Goal: Task Accomplishment & Management: Manage account settings

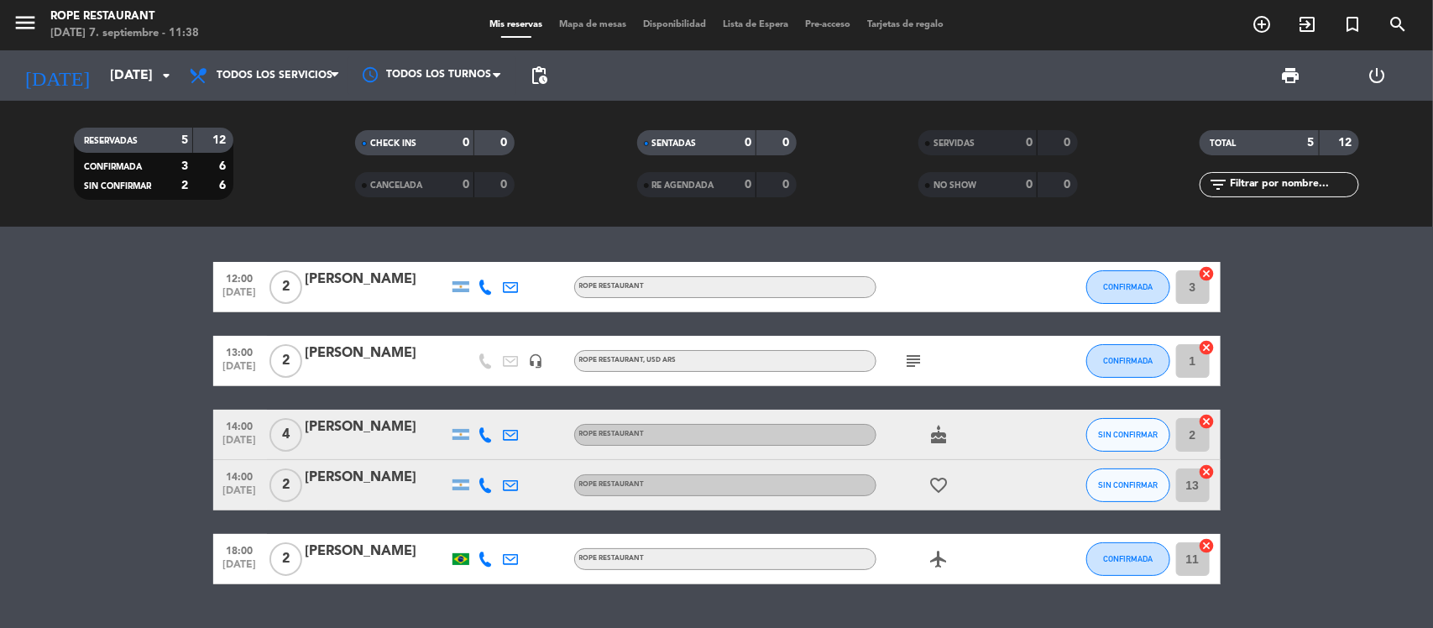
click at [2, 446] on bookings-row "12:00 [DATE] 2 [PERSON_NAME] ROPE RESTAURANT CONFIRMADA 3 cancel 13:00 [DATE] 2…" at bounding box center [716, 423] width 1433 height 322
click at [367, 354] on div "[PERSON_NAME]" at bounding box center [377, 354] width 143 height 22
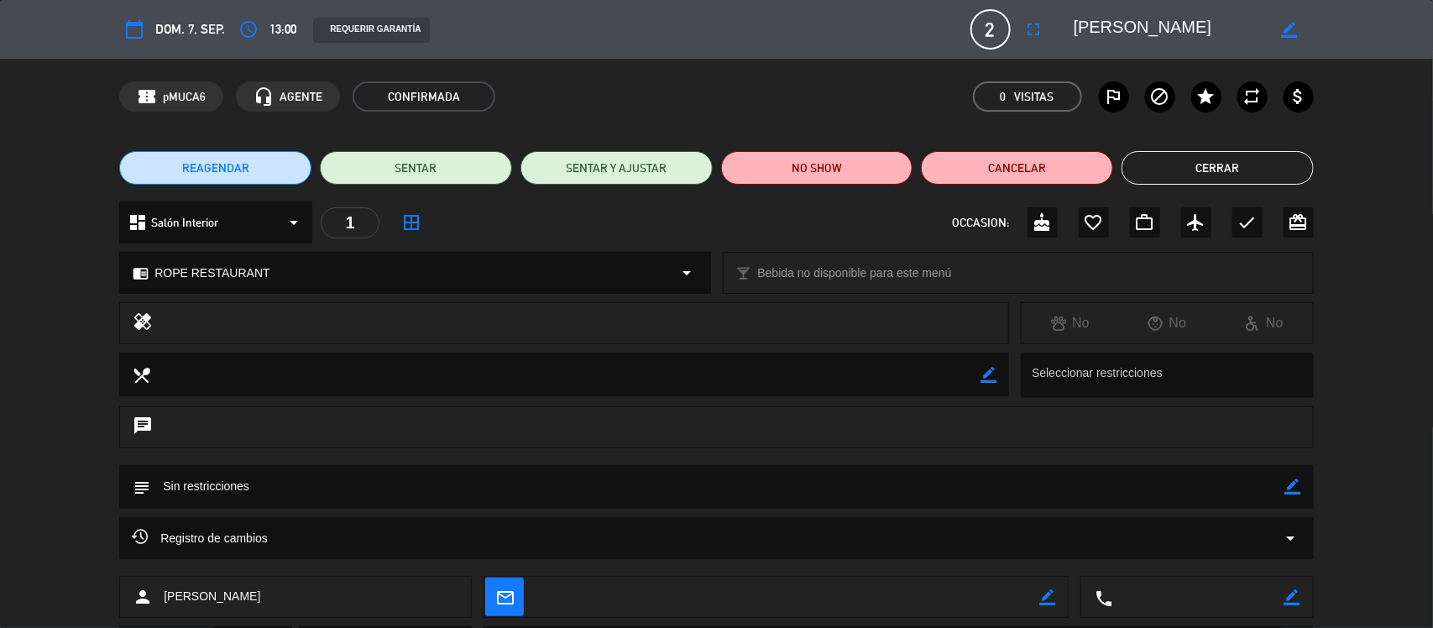
click at [1189, 168] on button "Cerrar" at bounding box center [1218, 168] width 192 height 34
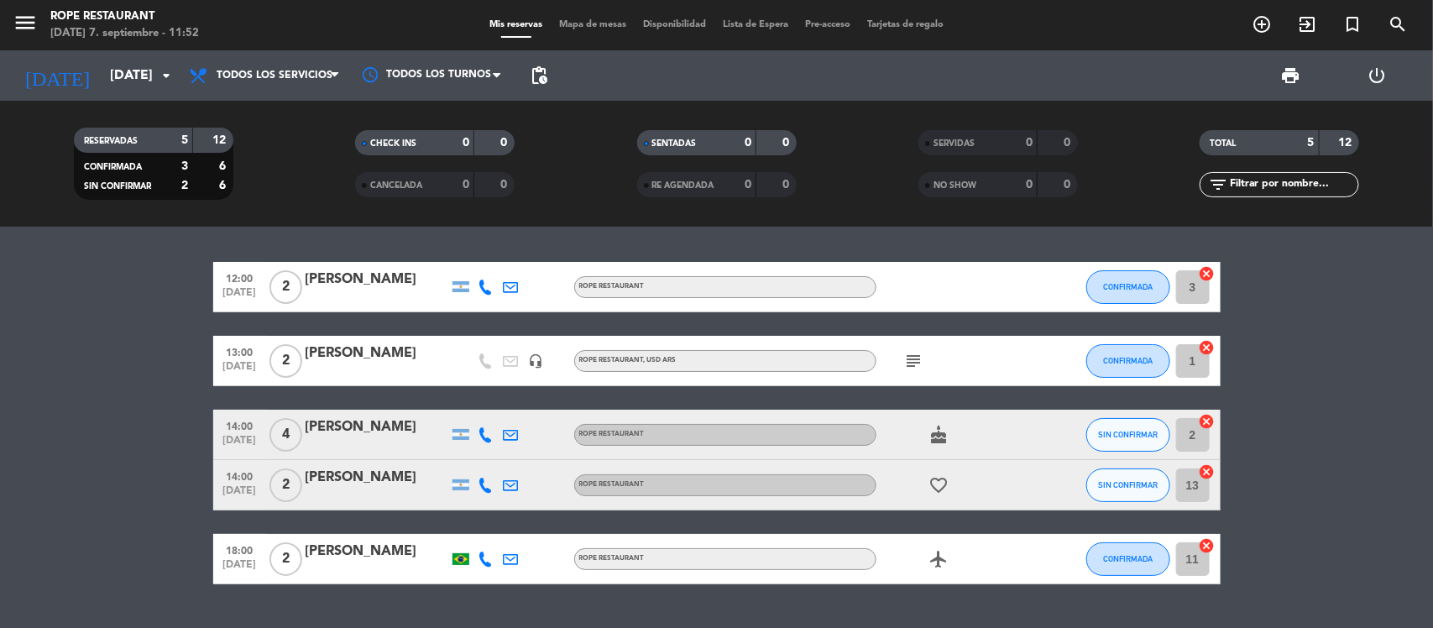
click at [909, 361] on icon "subject" at bounding box center [914, 361] width 20 height 20
click at [937, 425] on icon "cake" at bounding box center [939, 435] width 20 height 20
click at [937, 424] on div at bounding box center [940, 422] width 12 height 6
click at [103, 74] on input "[DATE]" at bounding box center [190, 76] width 177 height 33
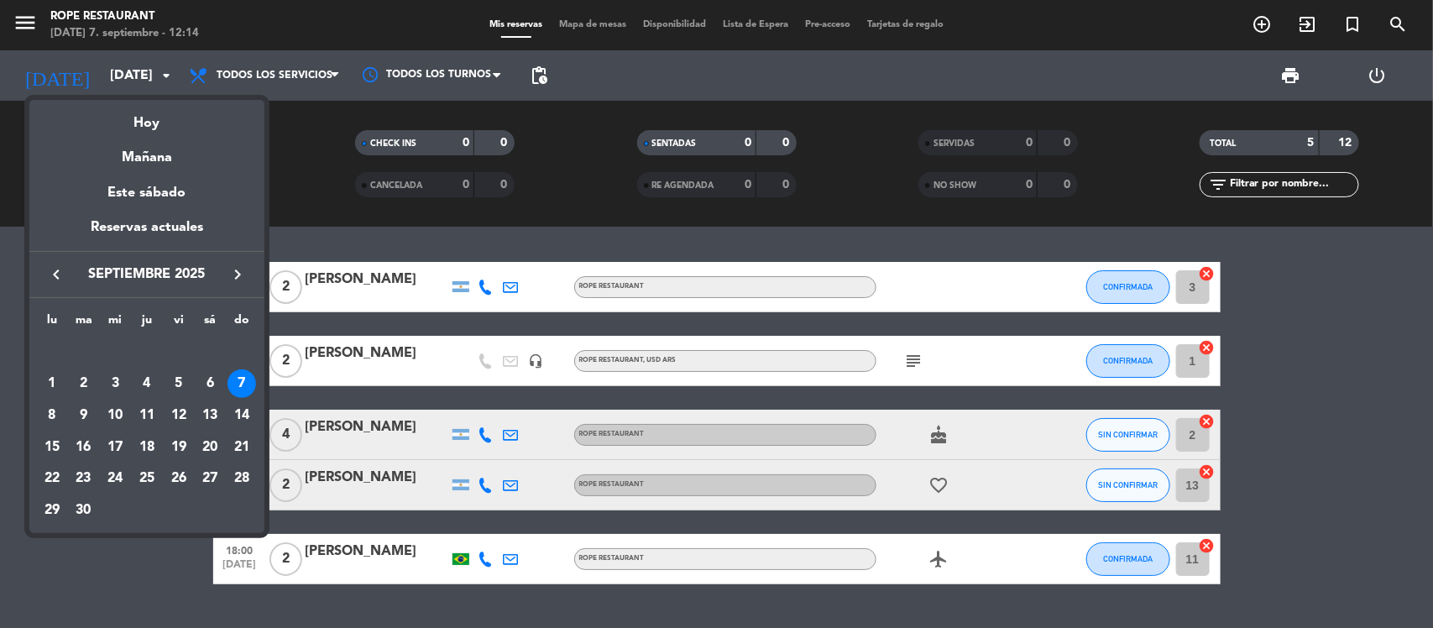
click at [186, 149] on div "Mañana" at bounding box center [146, 151] width 235 height 34
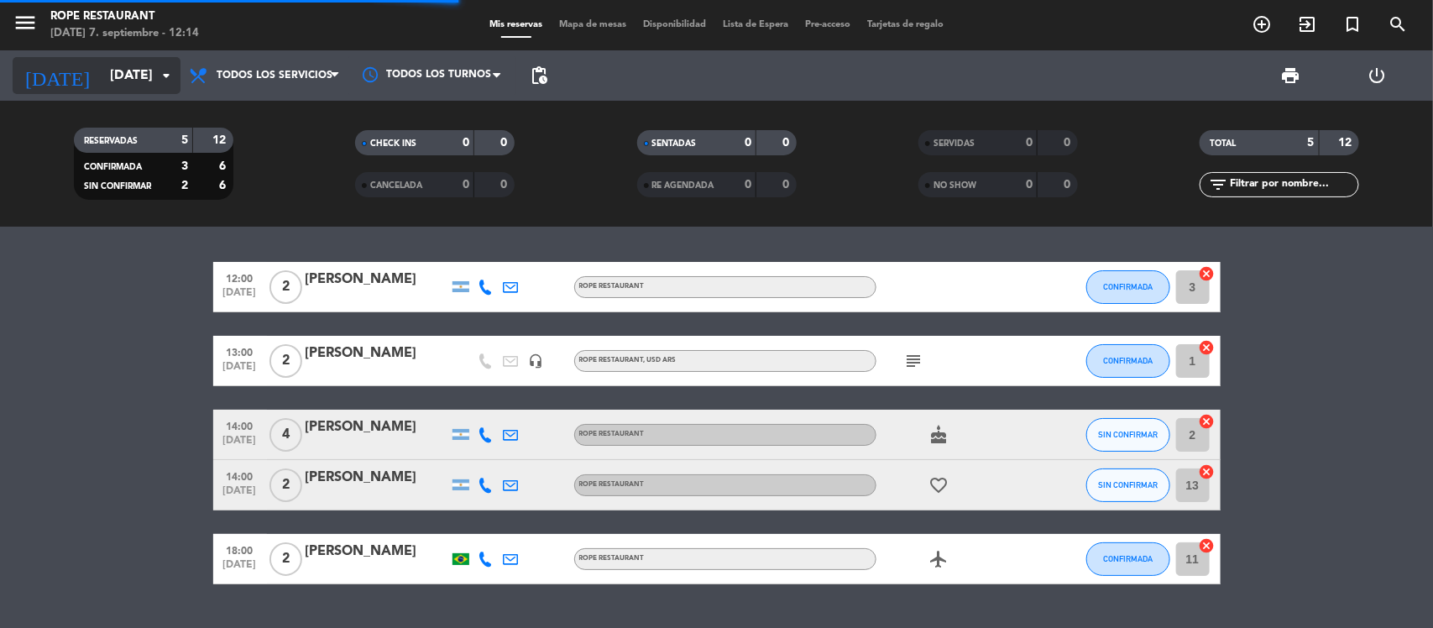
click at [149, 60] on input "[DATE]" at bounding box center [190, 76] width 177 height 33
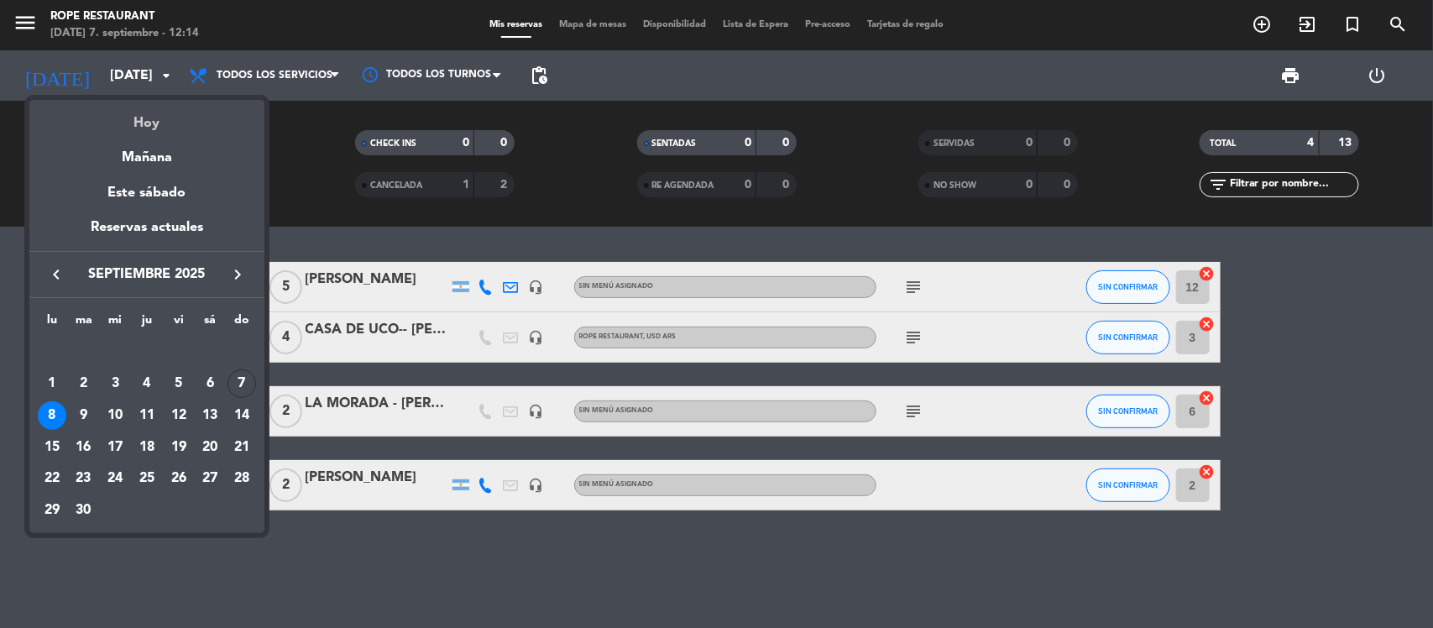
click at [151, 106] on div "Hoy" at bounding box center [146, 117] width 235 height 34
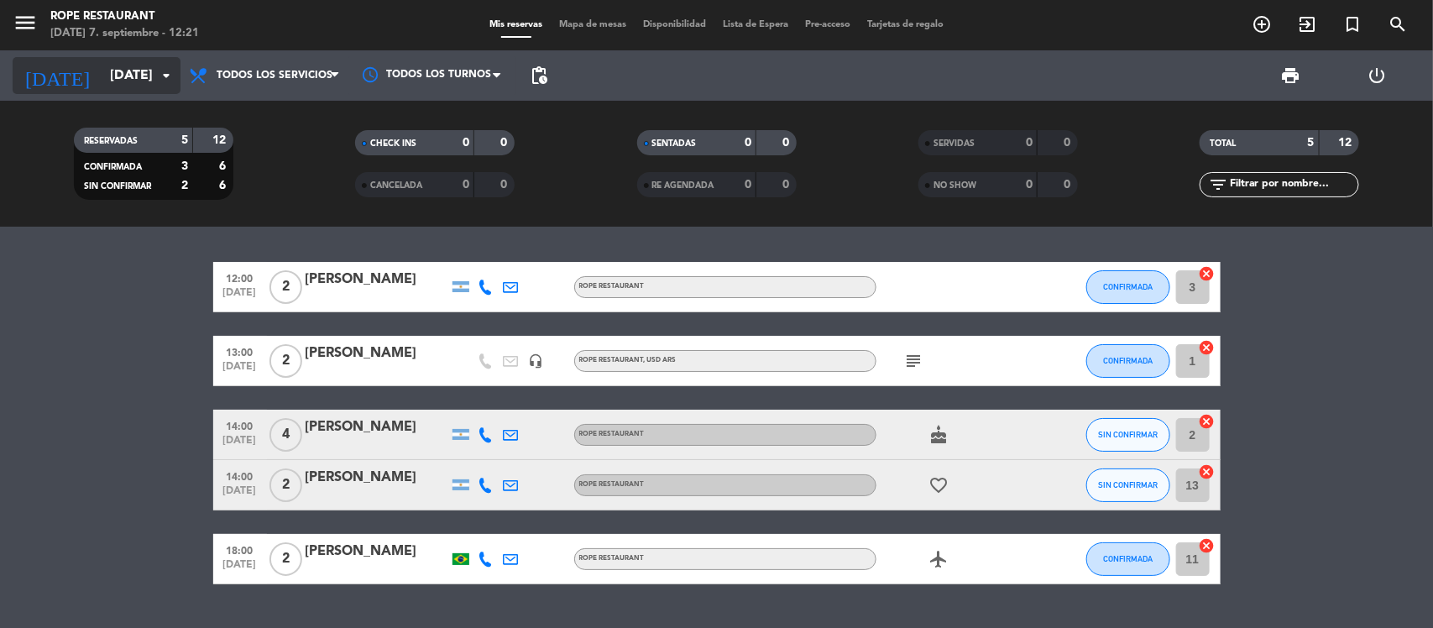
click at [102, 90] on input "[DATE]" at bounding box center [190, 76] width 177 height 33
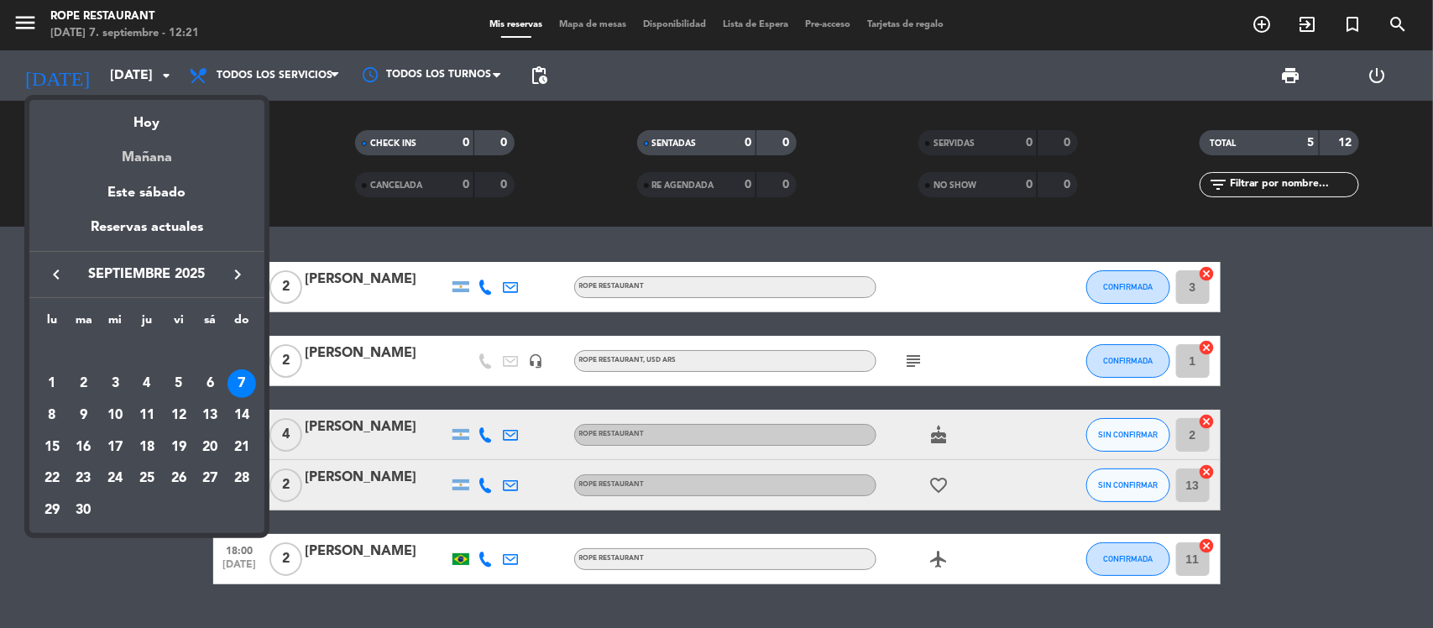
click at [109, 145] on div "Mañana" at bounding box center [146, 151] width 235 height 34
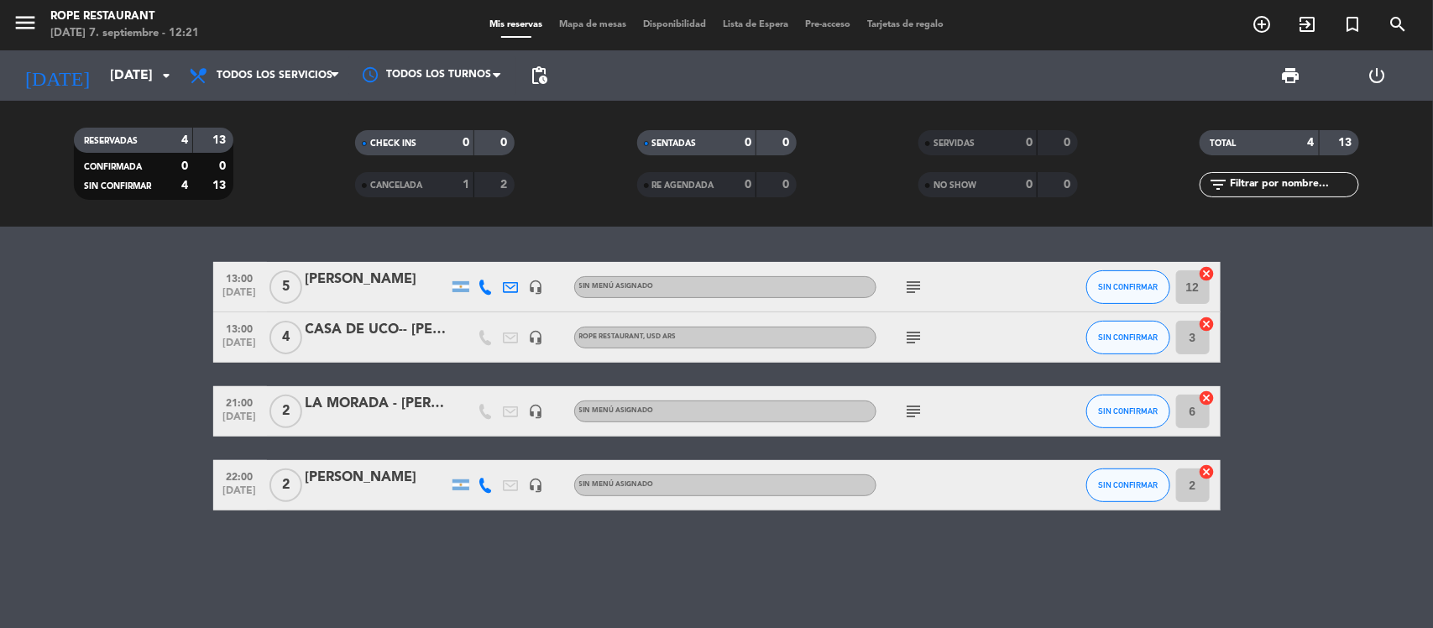
click at [392, 287] on div "[PERSON_NAME]" at bounding box center [377, 280] width 143 height 22
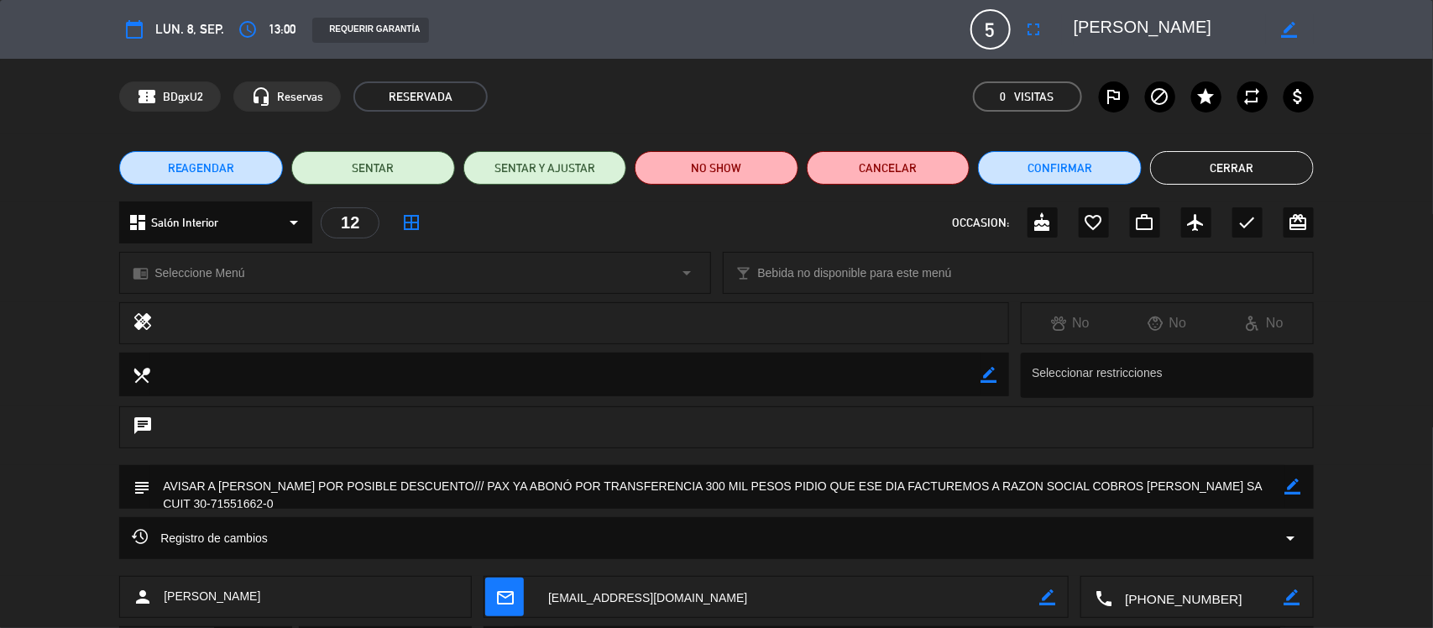
drag, startPoint x: 477, startPoint y: 500, endPoint x: 1272, endPoint y: 477, distance: 795.5
click at [1264, 491] on textarea at bounding box center [717, 486] width 1135 height 43
click at [1227, 162] on button "Cerrar" at bounding box center [1232, 168] width 164 height 34
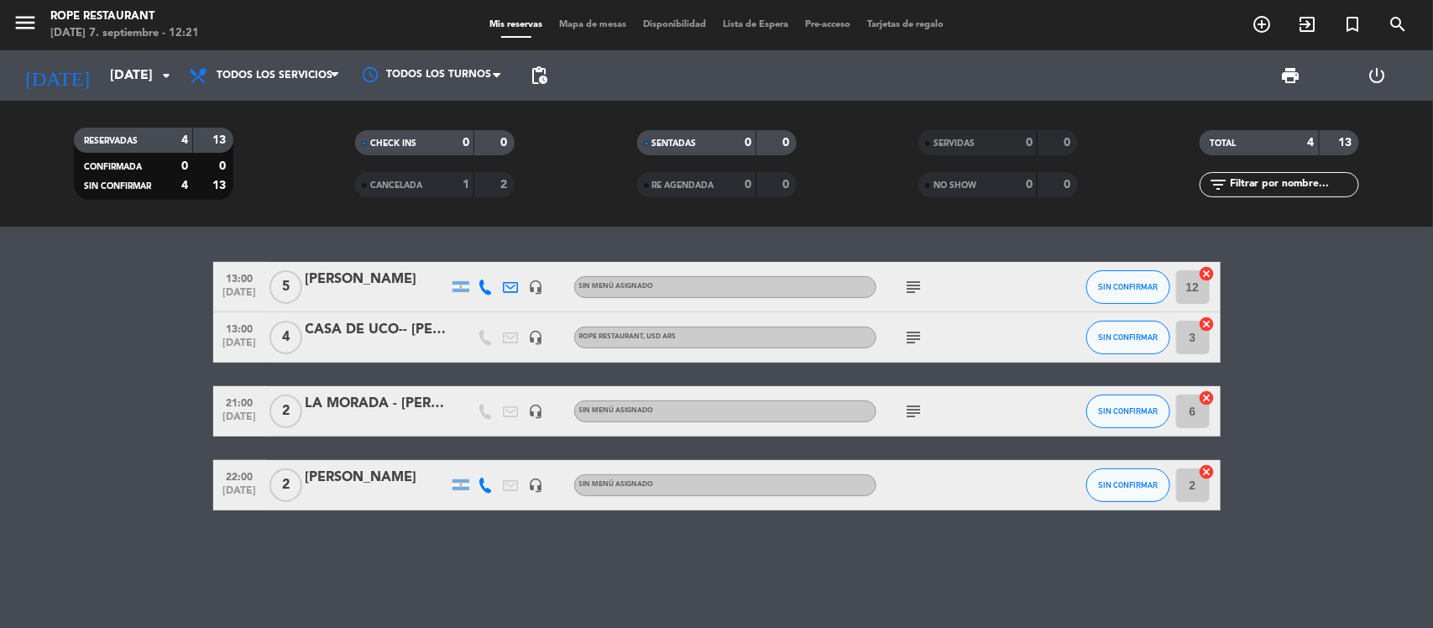
click at [918, 334] on icon "subject" at bounding box center [914, 337] width 20 height 20
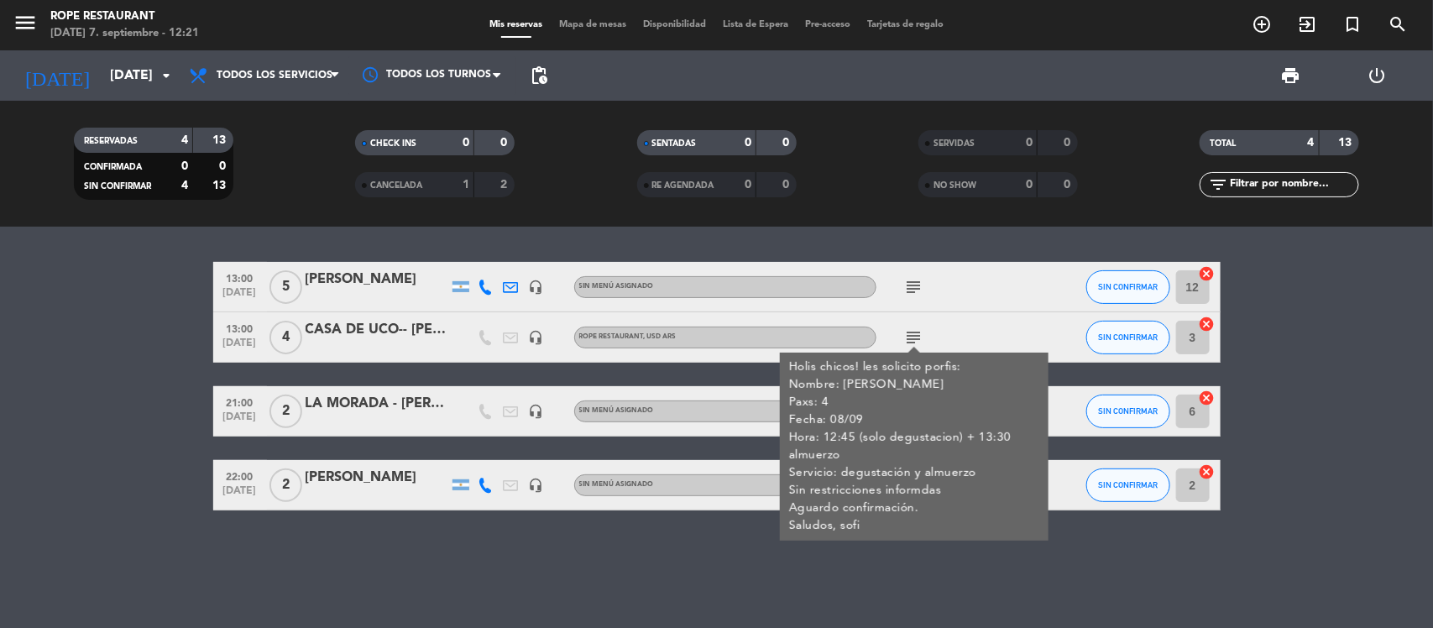
click at [364, 569] on div "13:00 [DATE] 5 [PERSON_NAME] headset_mic Sin menú asignado subject SIN CONFIRMA…" at bounding box center [716, 427] width 1433 height 401
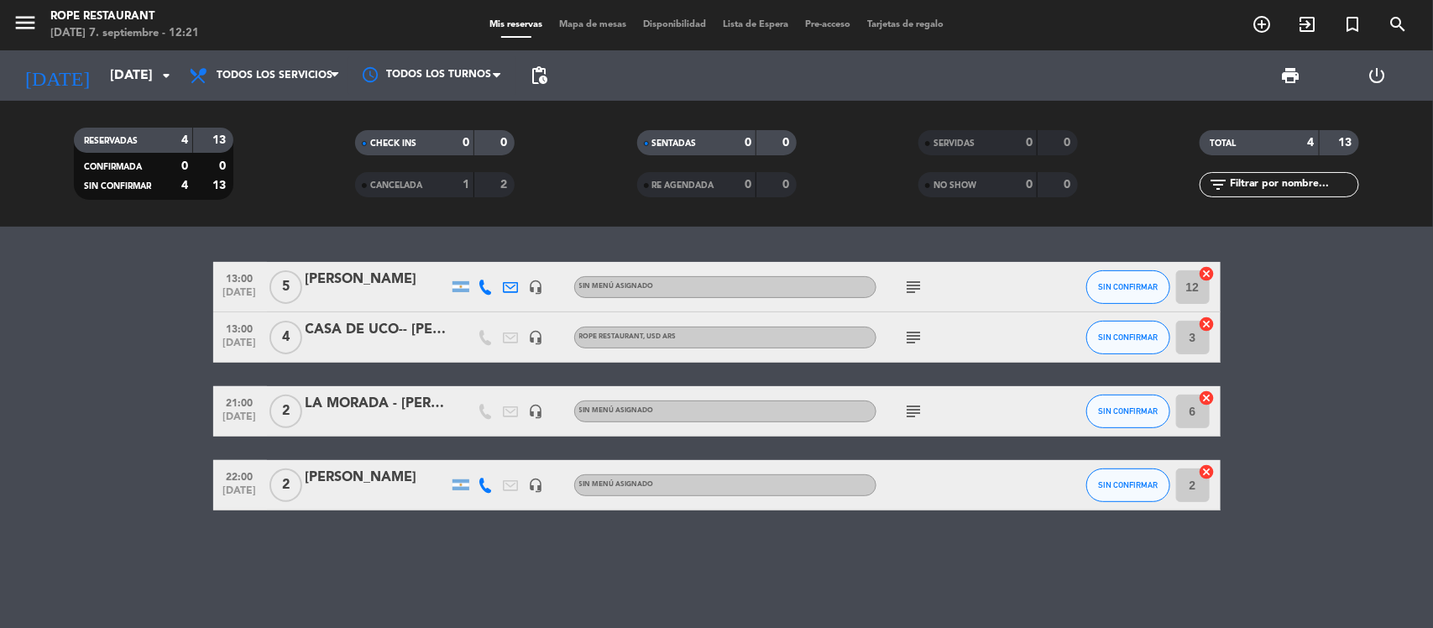
click at [44, 35] on span "menu" at bounding box center [32, 25] width 38 height 39
click at [36, 31] on icon "menu" at bounding box center [25, 22] width 25 height 25
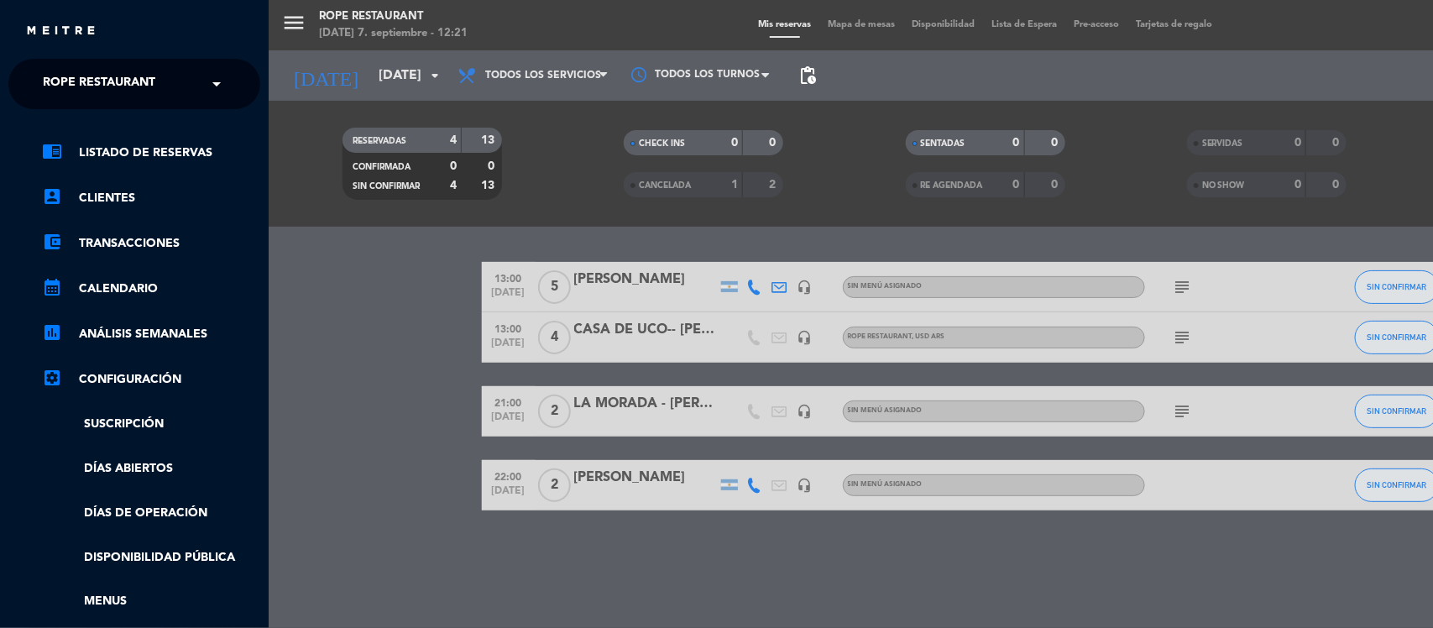
drag, startPoint x: 124, startPoint y: 86, endPoint x: 153, endPoint y: 103, distance: 33.6
click at [126, 86] on span "Rope restaurant" at bounding box center [99, 83] width 113 height 35
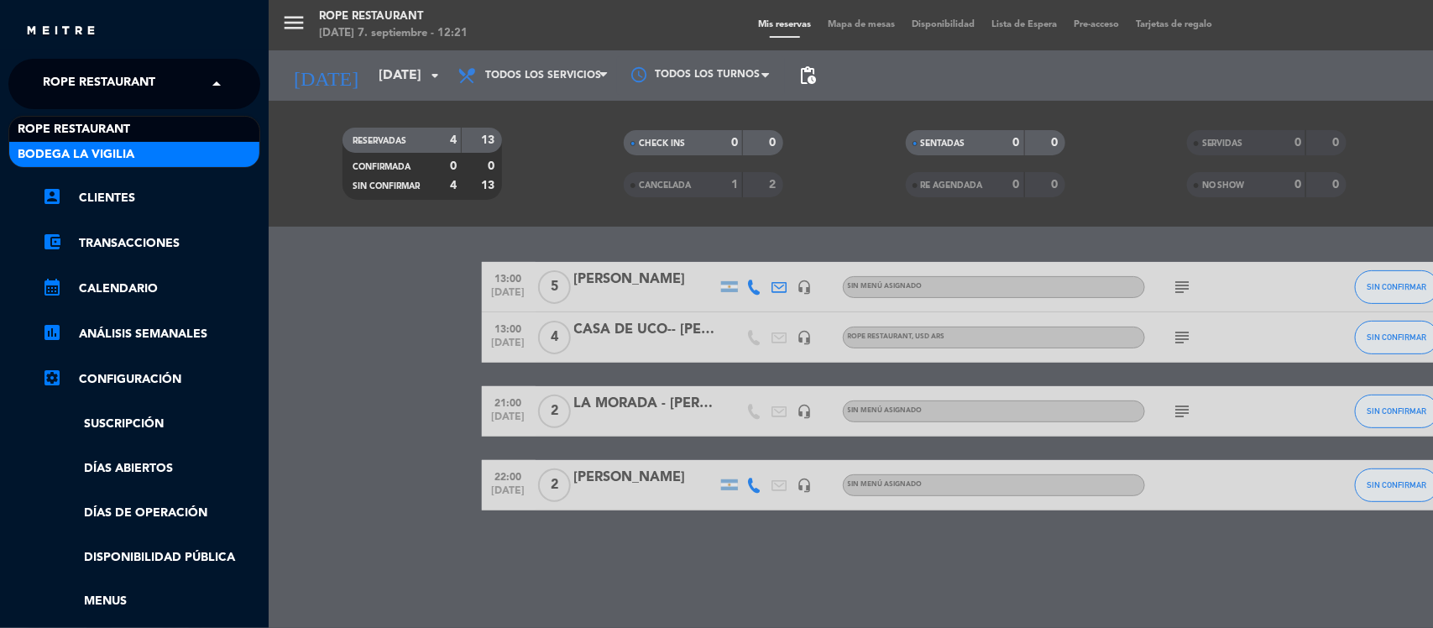
click at [173, 161] on div "Bodega La Vigilia" at bounding box center [134, 154] width 250 height 25
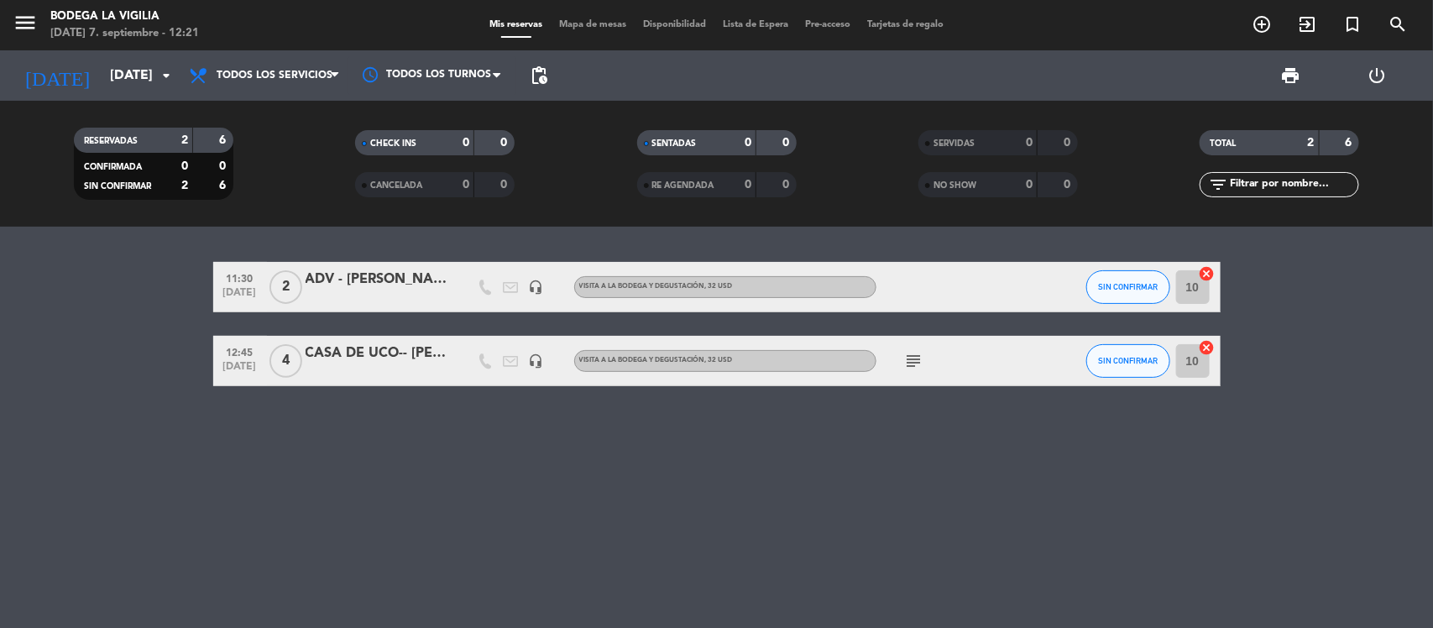
click at [36, 34] on icon "menu" at bounding box center [25, 22] width 25 height 25
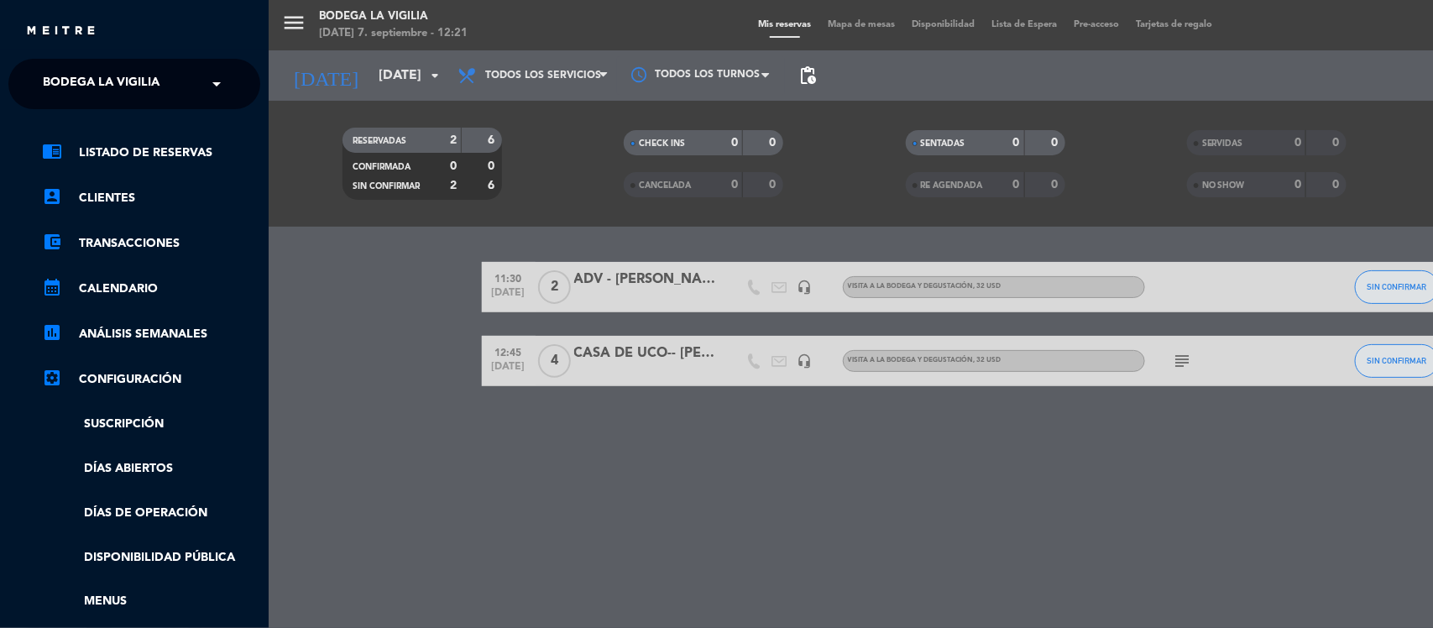
click at [99, 89] on span "Bodega La Vigilia" at bounding box center [101, 83] width 117 height 35
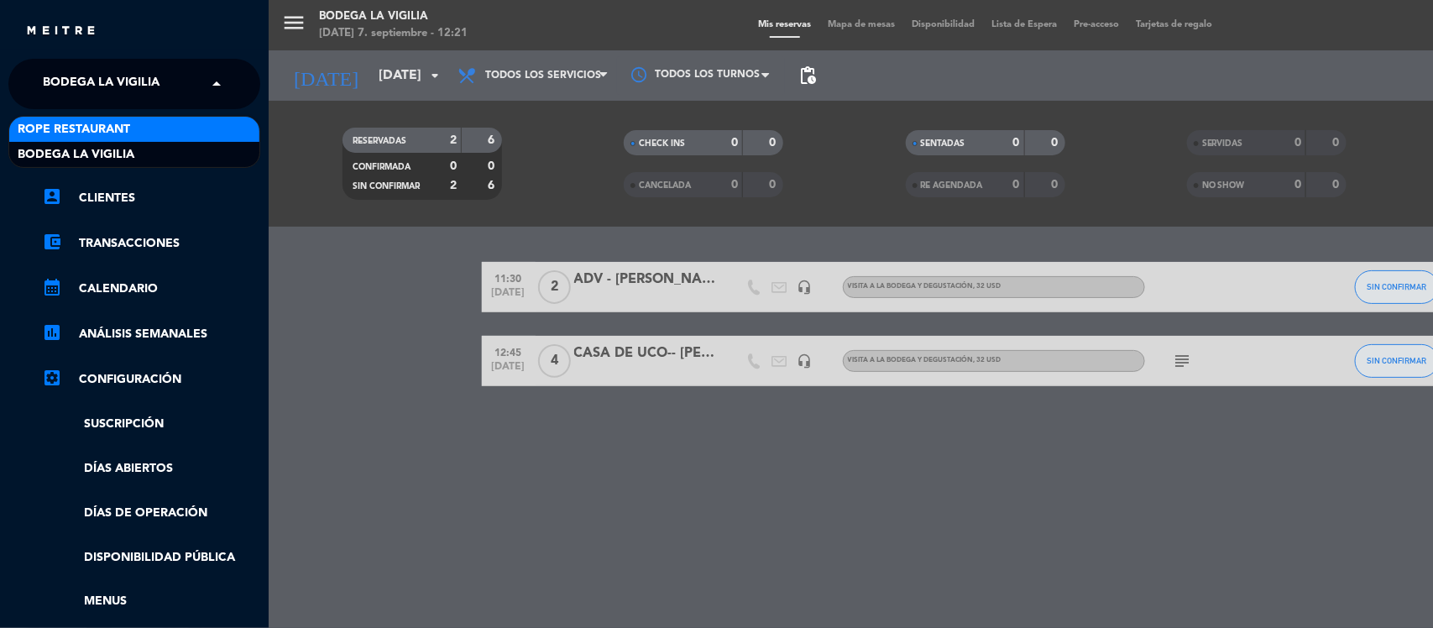
click at [152, 135] on div "Rope restaurant" at bounding box center [134, 129] width 250 height 25
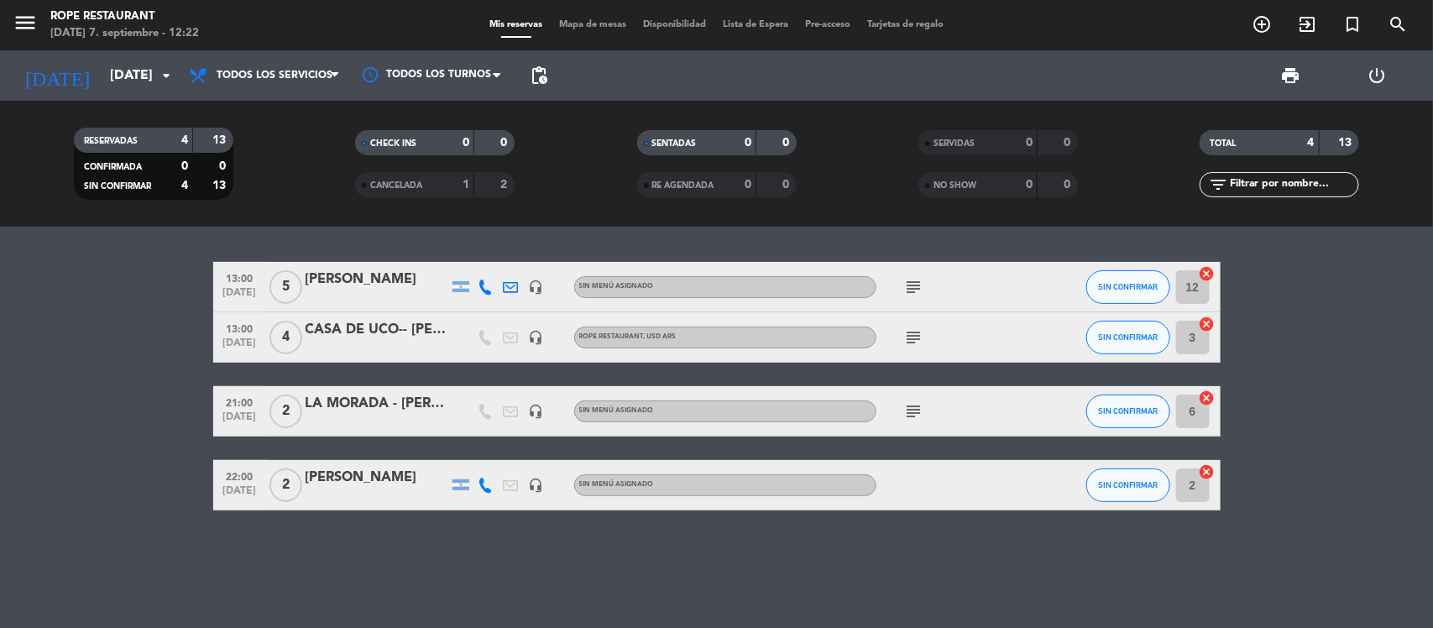
click at [495, 489] on div at bounding box center [486, 485] width 25 height 50
click at [491, 489] on icon at bounding box center [486, 485] width 15 height 15
click at [497, 512] on div "13:00 [DATE] 5 [PERSON_NAME] headset_mic Sin menú asignado subject SIN CONFIRMA…" at bounding box center [716, 427] width 1433 height 401
click at [483, 484] on icon at bounding box center [486, 485] width 15 height 15
click at [1, 346] on bookings-row "13:00 [DATE] 5 [PERSON_NAME] headset_mic Sin menú asignado subject SIN CONFIRMA…" at bounding box center [716, 386] width 1433 height 249
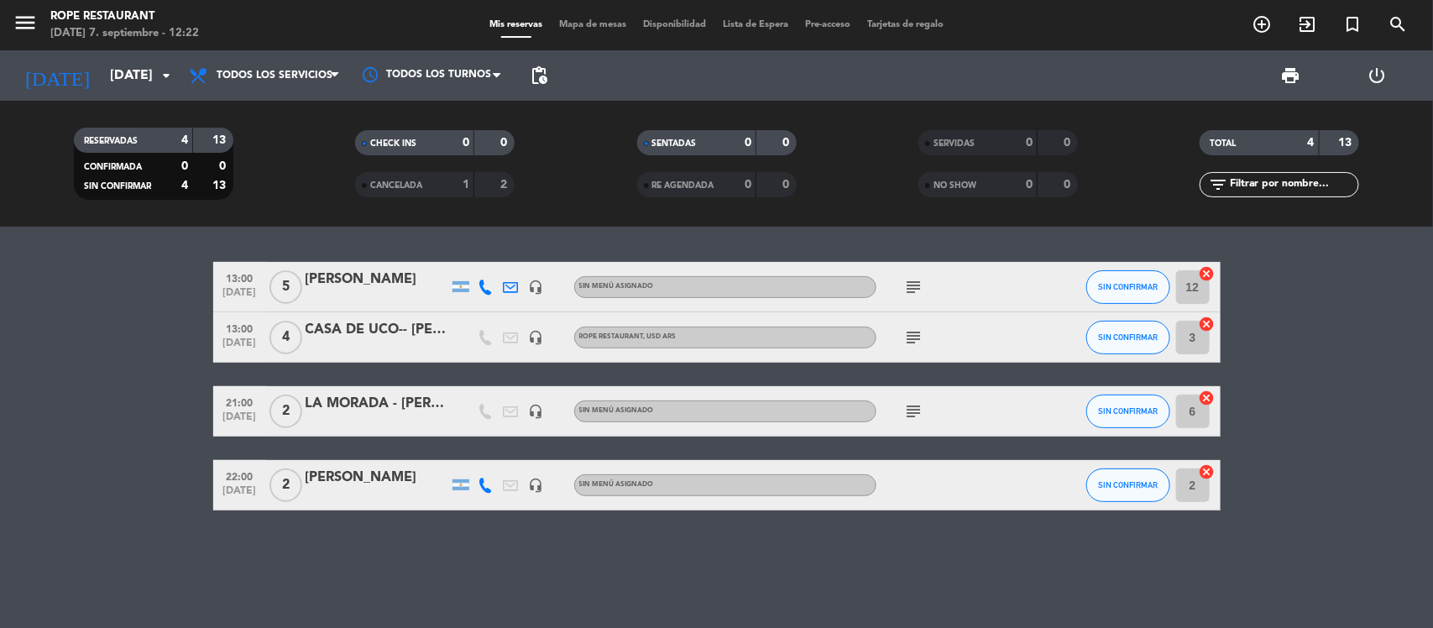
click at [515, 285] on icon at bounding box center [511, 287] width 15 height 15
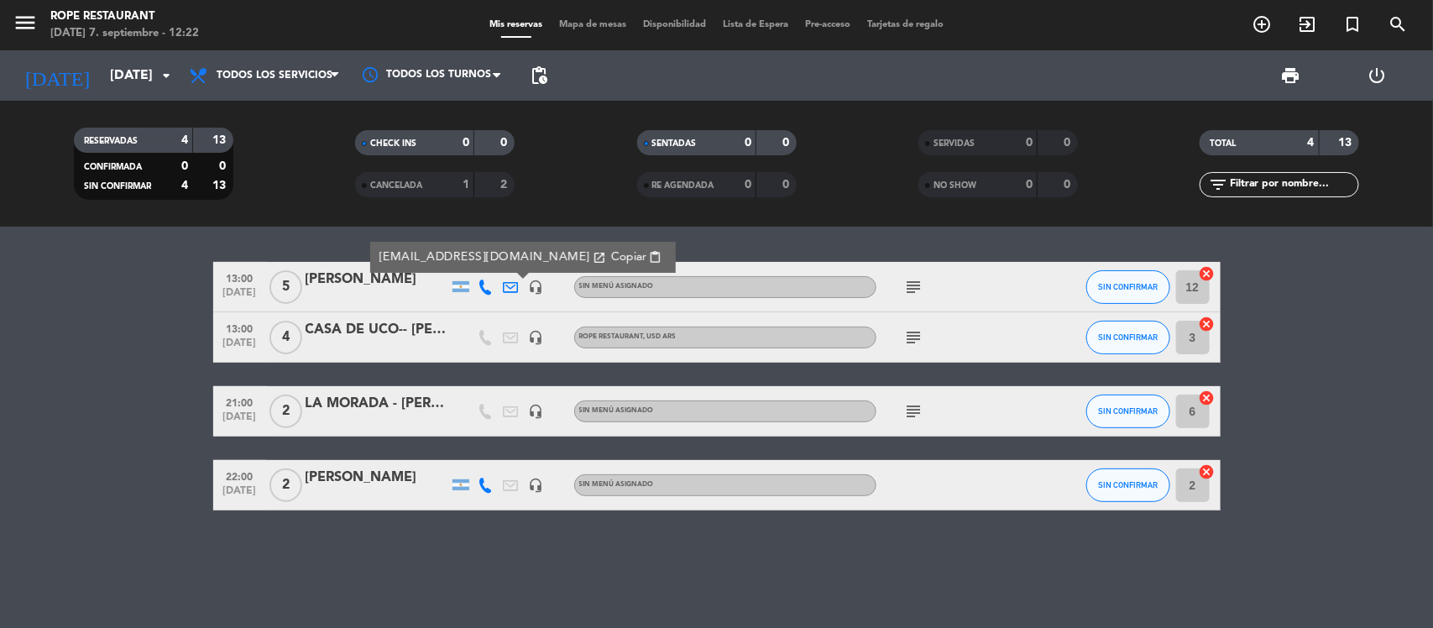
click at [535, 294] on icon "headset_mic" at bounding box center [536, 287] width 15 height 15
click at [116, 303] on bookings-row "13:00 [DATE] 5 [PERSON_NAME] headset_mic Reservas Sin menú asignado subject SIN…" at bounding box center [716, 386] width 1433 height 249
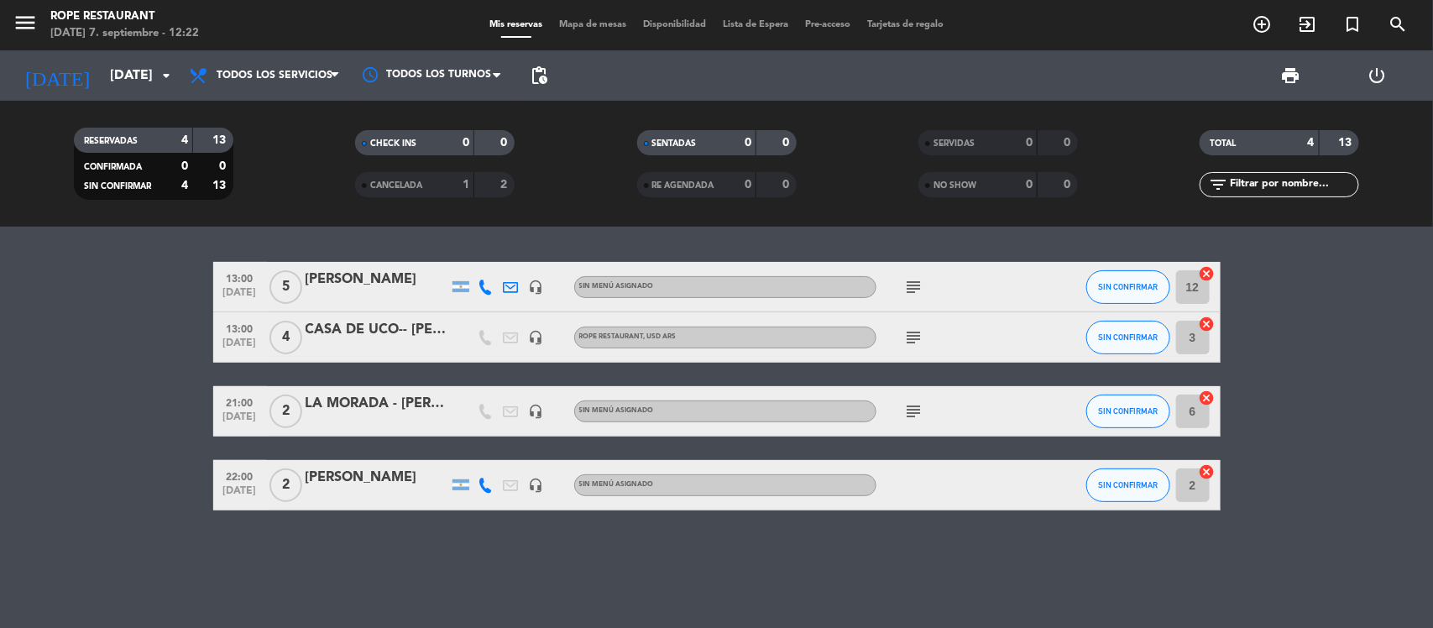
click at [926, 282] on div "subject" at bounding box center [952, 287] width 151 height 50
click at [920, 281] on icon "subject" at bounding box center [914, 287] width 20 height 20
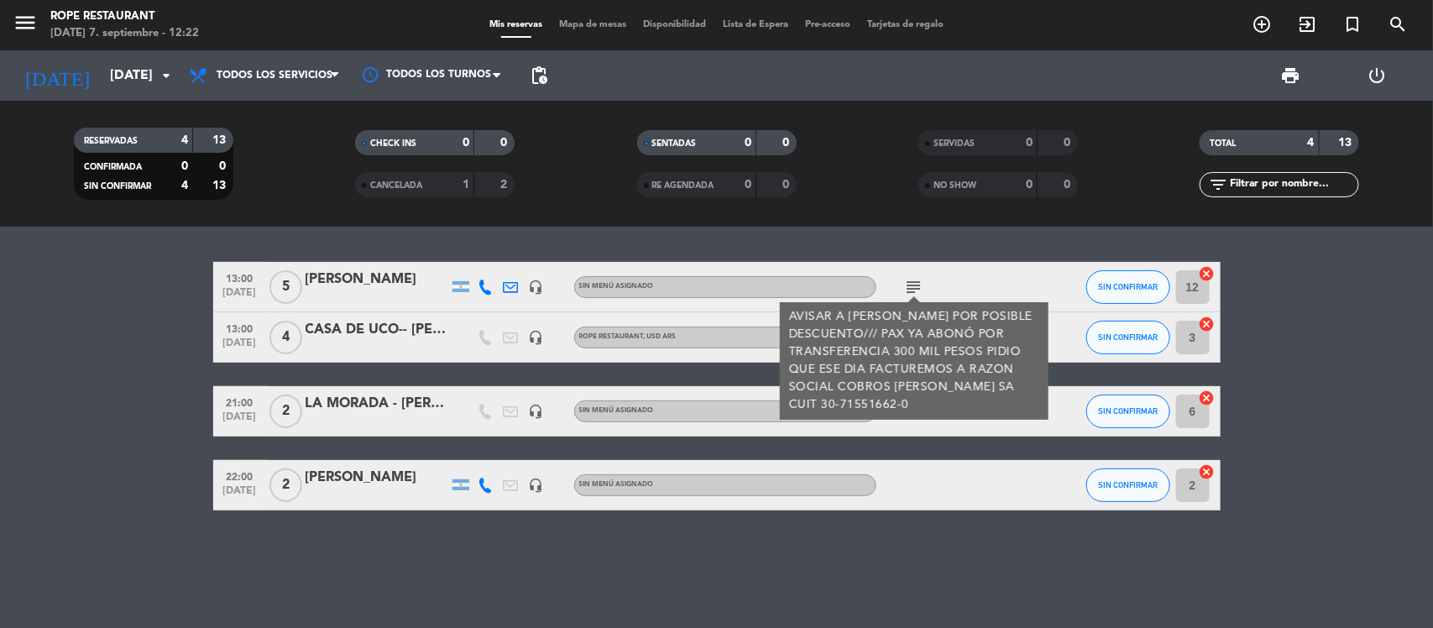
click at [844, 529] on div "13:00 [DATE] 5 [PERSON_NAME] headset_mic Sin menú asignado subject AVISAR A [PE…" at bounding box center [716, 427] width 1433 height 401
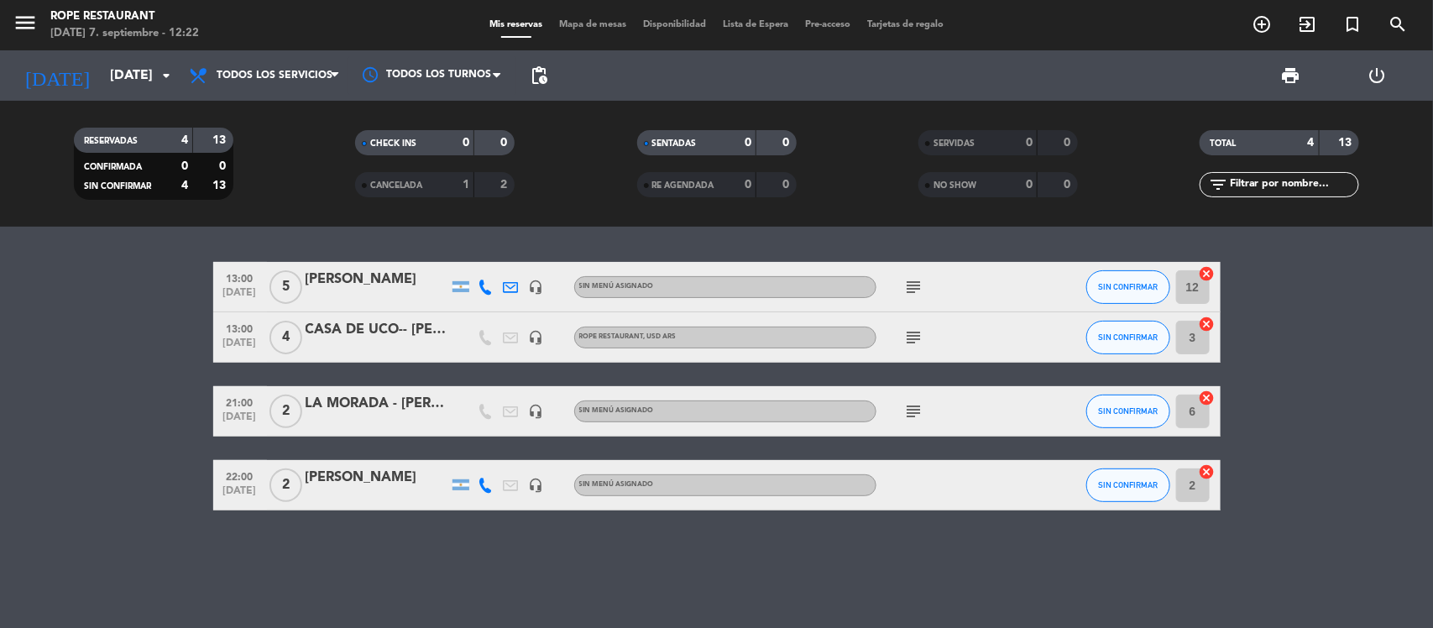
click at [926, 338] on div "subject" at bounding box center [952, 337] width 151 height 50
click at [921, 338] on span "subject" at bounding box center [914, 337] width 25 height 20
click at [920, 340] on icon "subject" at bounding box center [914, 337] width 20 height 20
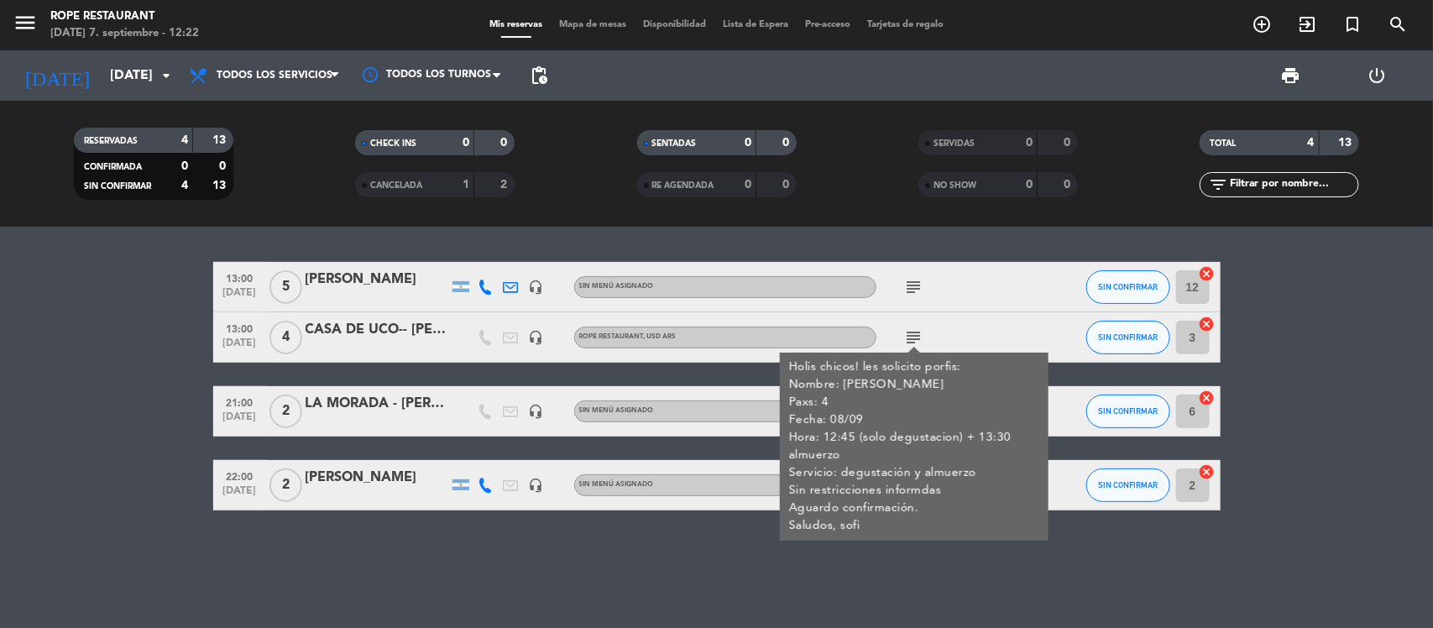
click at [933, 552] on div "13:00 [DATE] 5 [PERSON_NAME] headset_mic Sin menú asignado subject SIN CONFIRMA…" at bounding box center [716, 427] width 1433 height 401
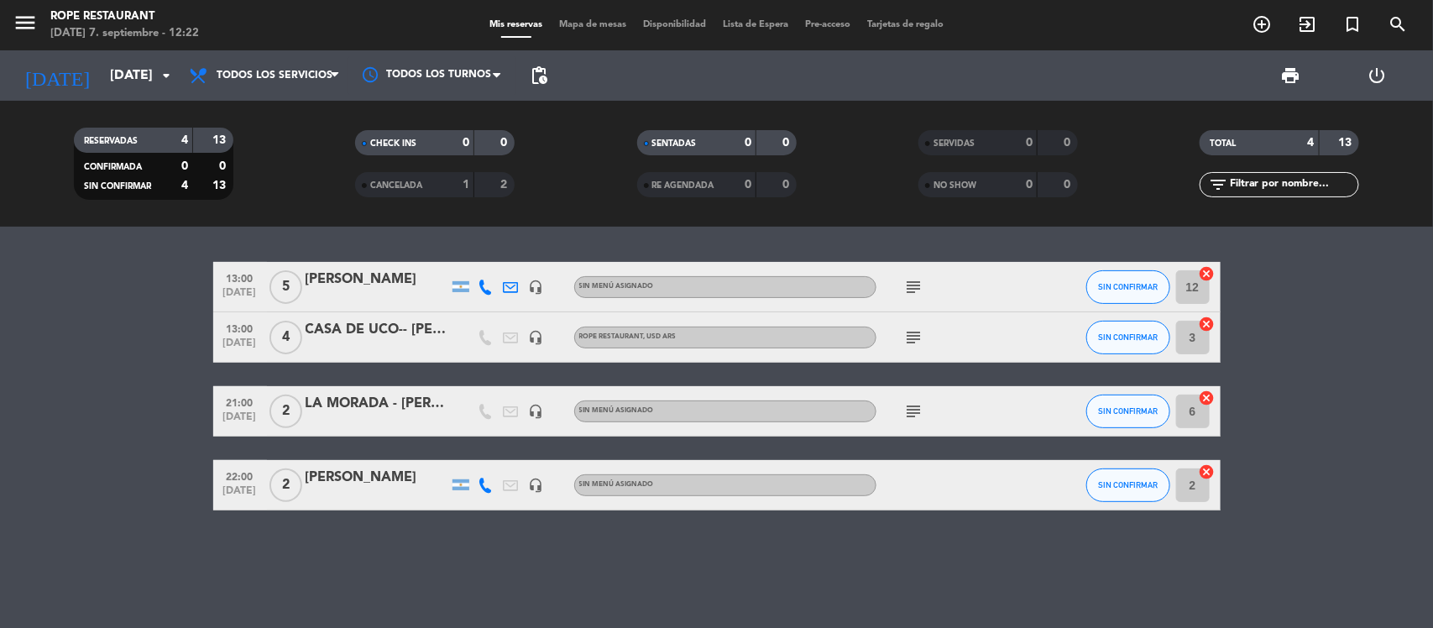
click at [920, 414] on icon "subject" at bounding box center [914, 411] width 20 height 20
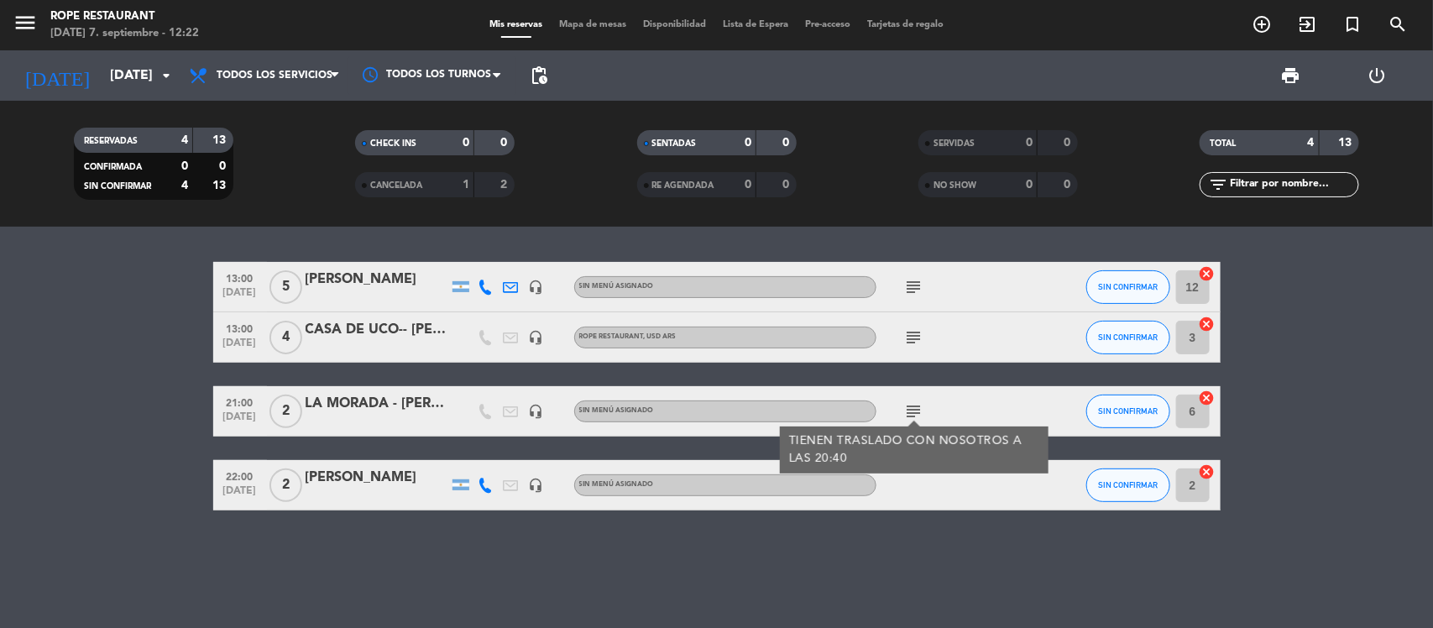
click at [0, 416] on bookings-row "13:00 [DATE] 5 [PERSON_NAME] headset_mic Sin menú asignado subject SIN CONFIRMA…" at bounding box center [716, 386] width 1433 height 249
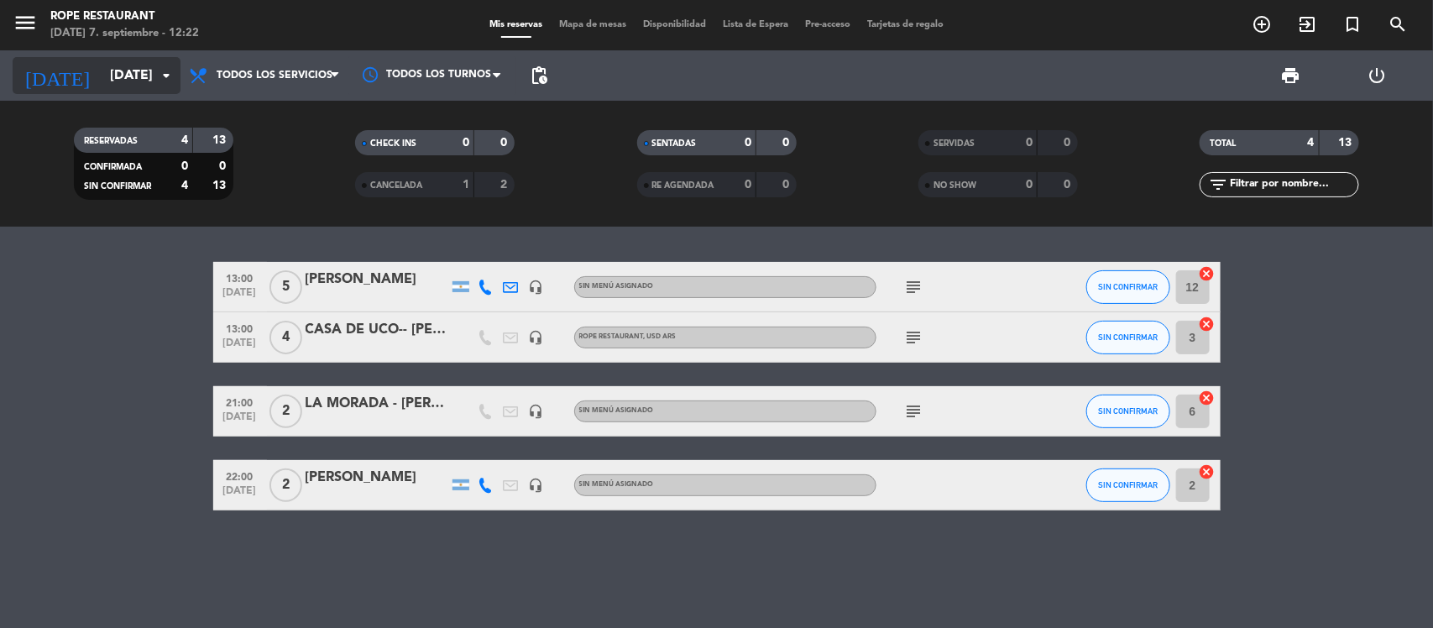
click at [118, 76] on input "[DATE]" at bounding box center [190, 76] width 177 height 33
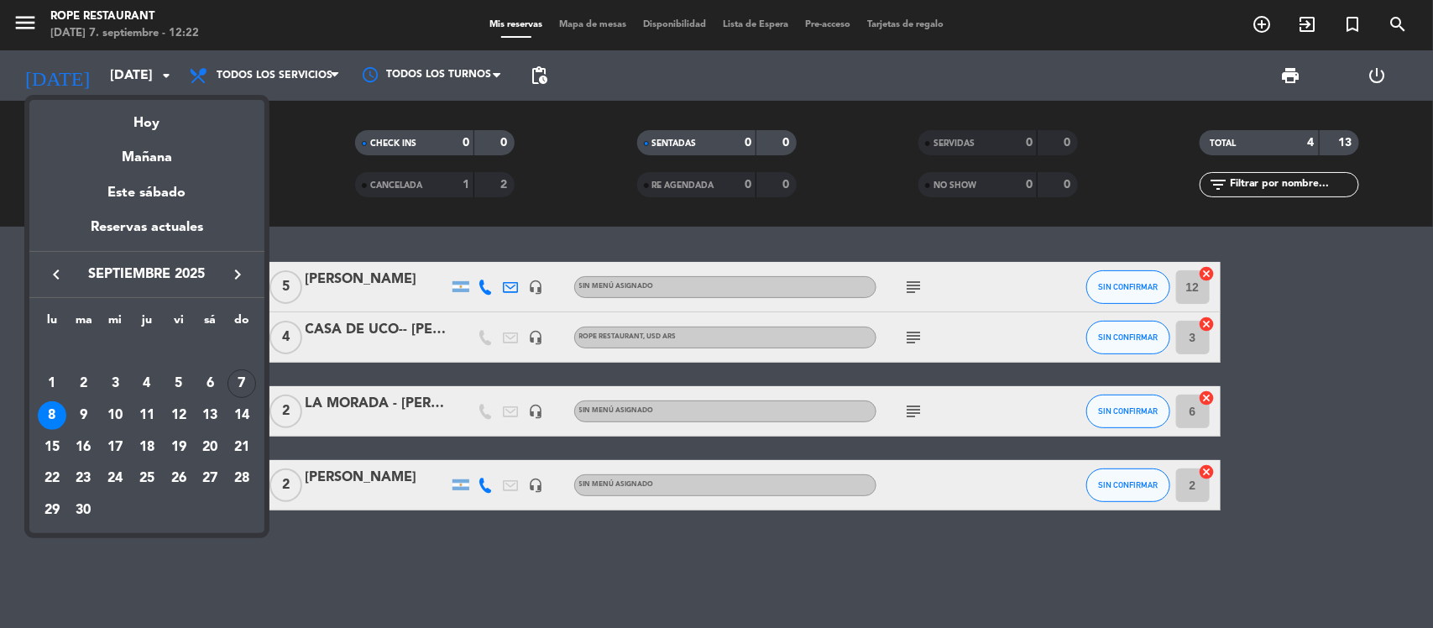
click at [74, 413] on div "9" at bounding box center [84, 415] width 29 height 29
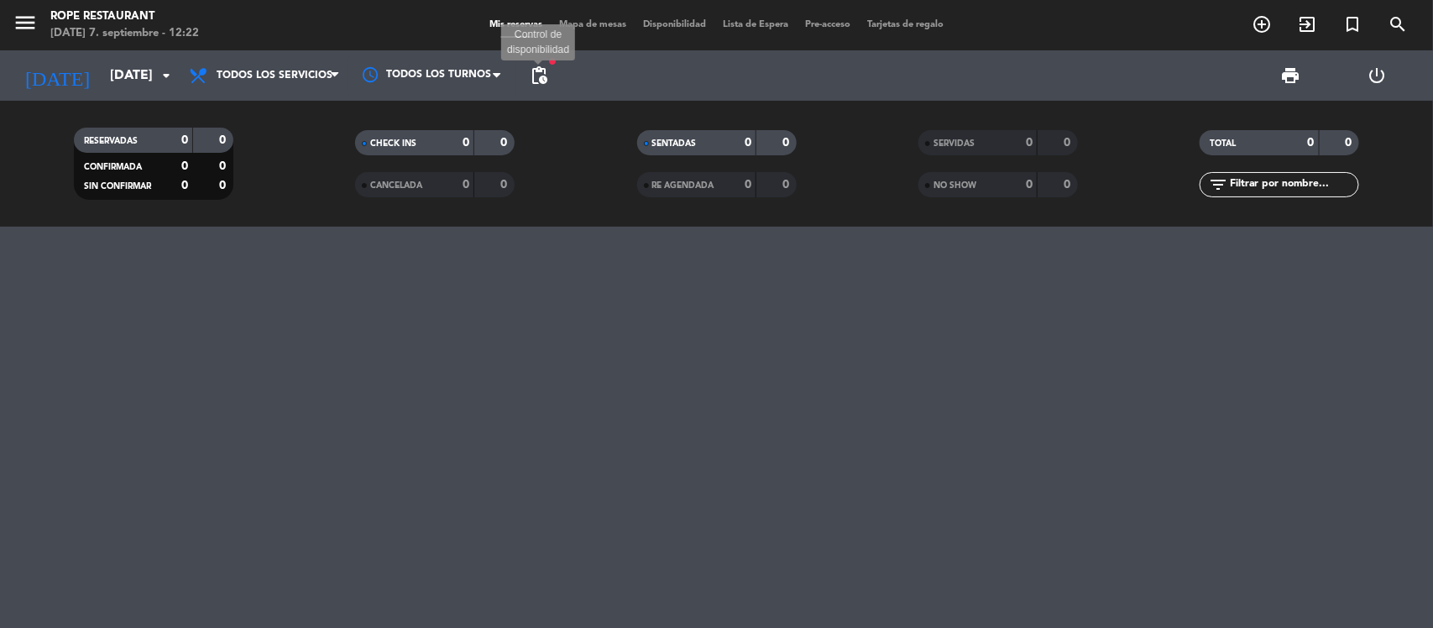
click at [540, 82] on span "pending_actions" at bounding box center [539, 75] width 20 height 20
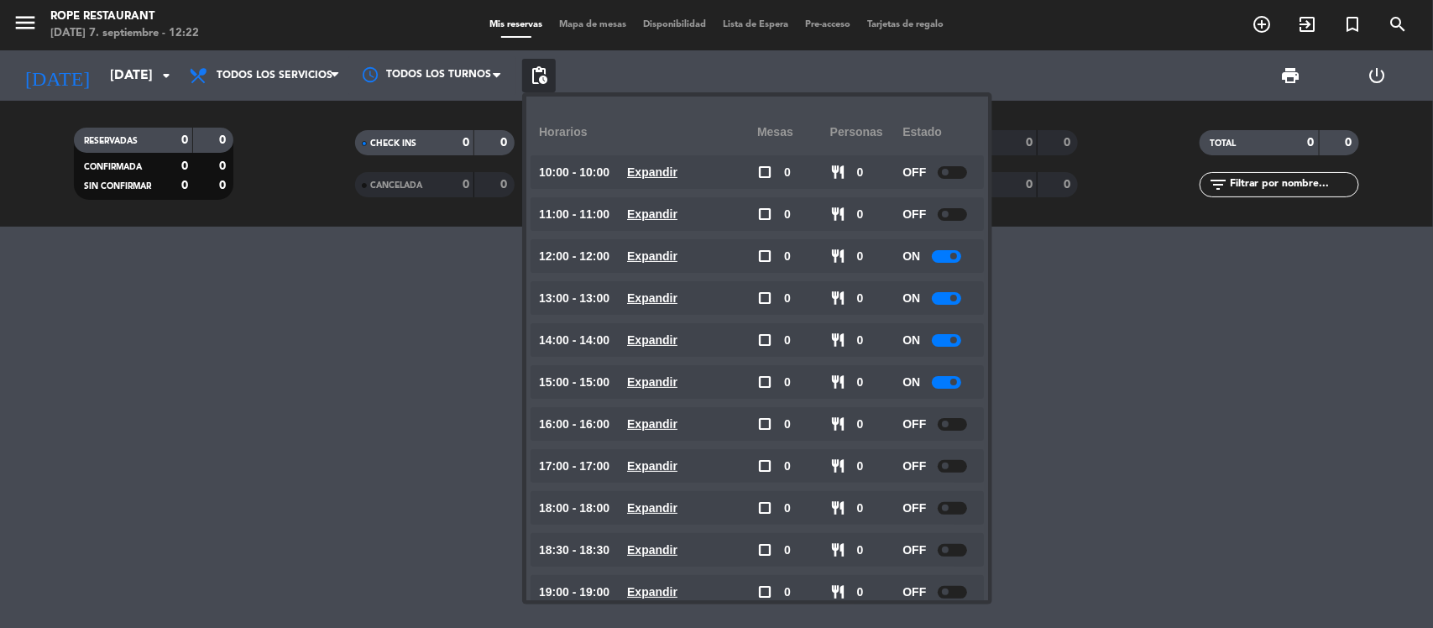
click at [370, 243] on div at bounding box center [716, 427] width 1433 height 401
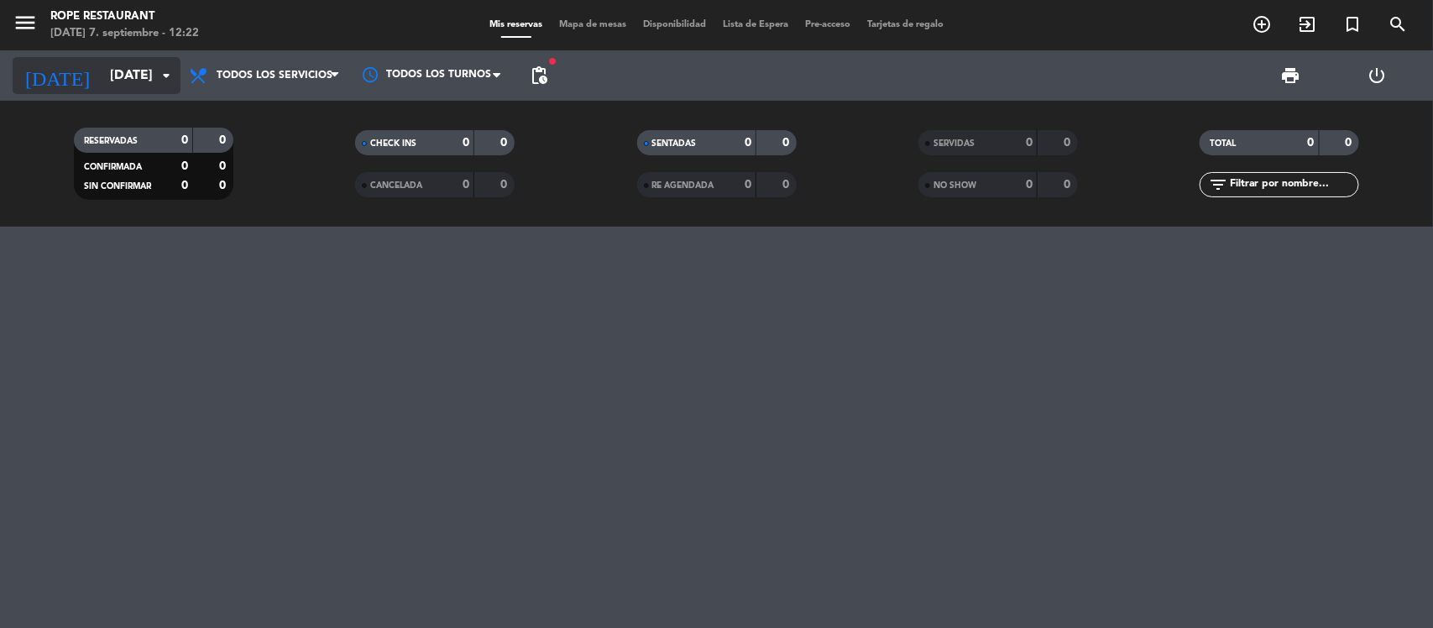
click at [131, 81] on input "[DATE]" at bounding box center [190, 76] width 177 height 33
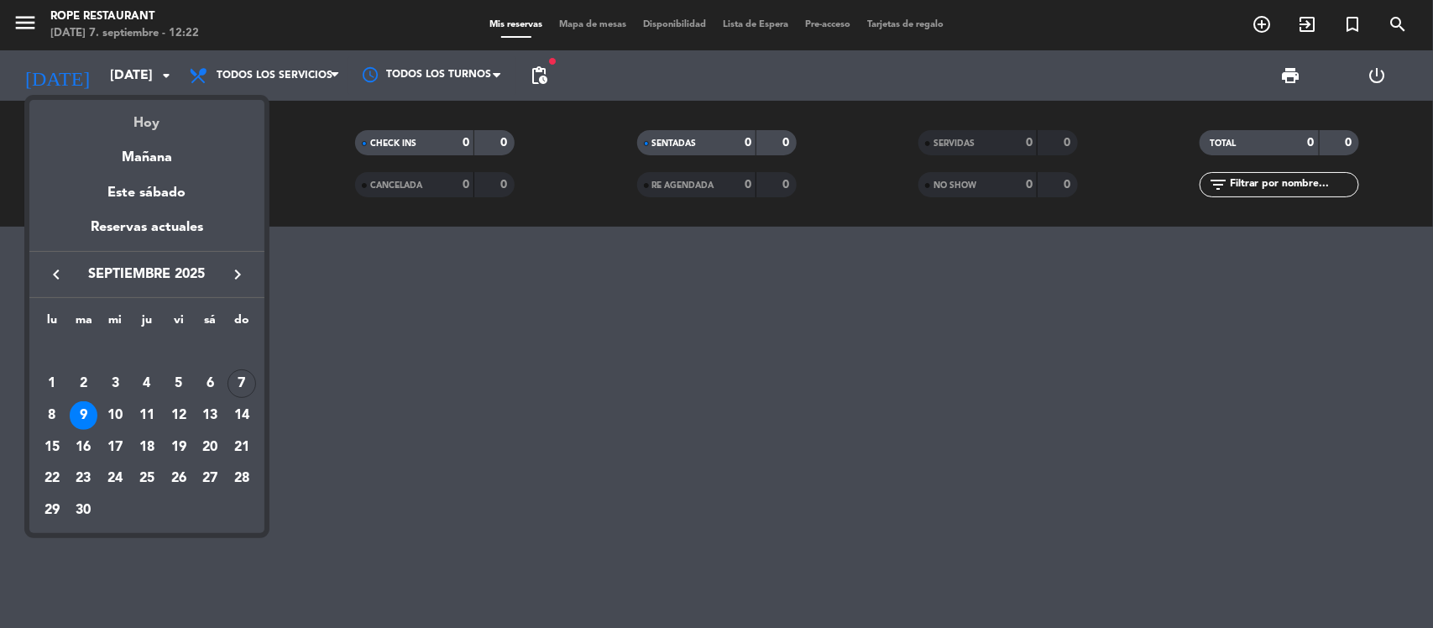
click at [130, 120] on div "Hoy" at bounding box center [146, 117] width 235 height 34
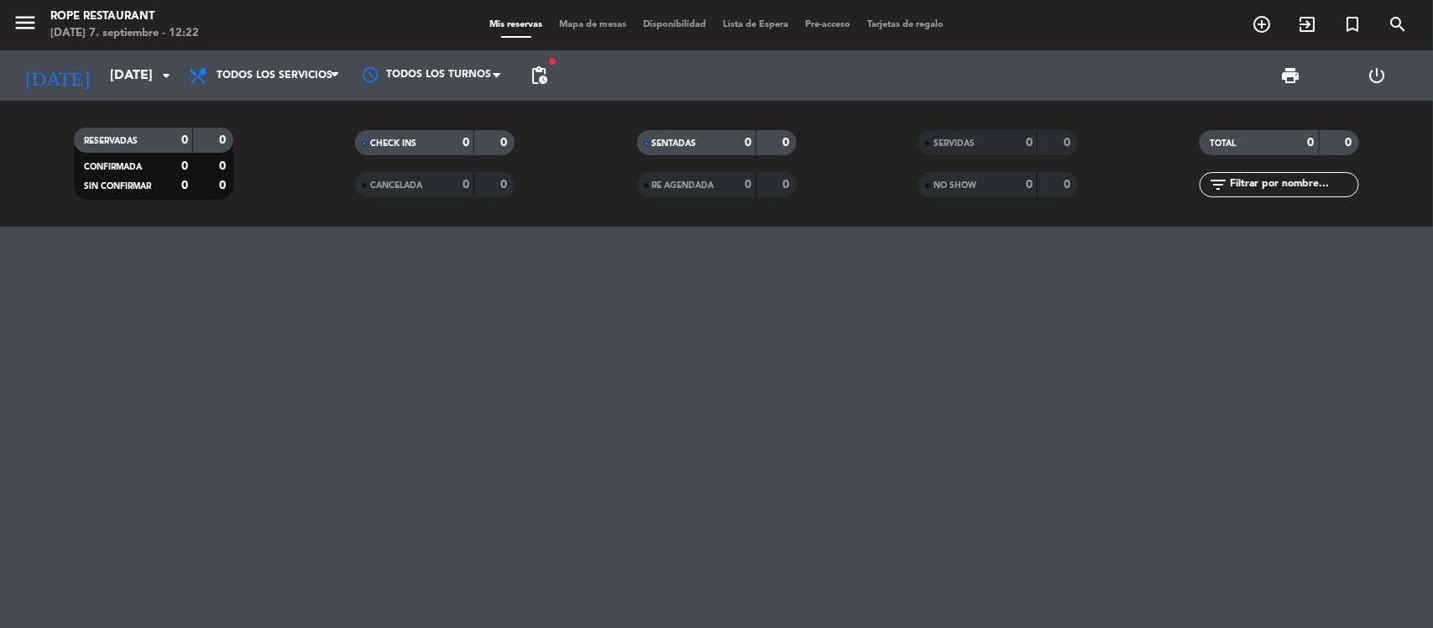
type input "[DATE]"
